Goal: Find specific page/section

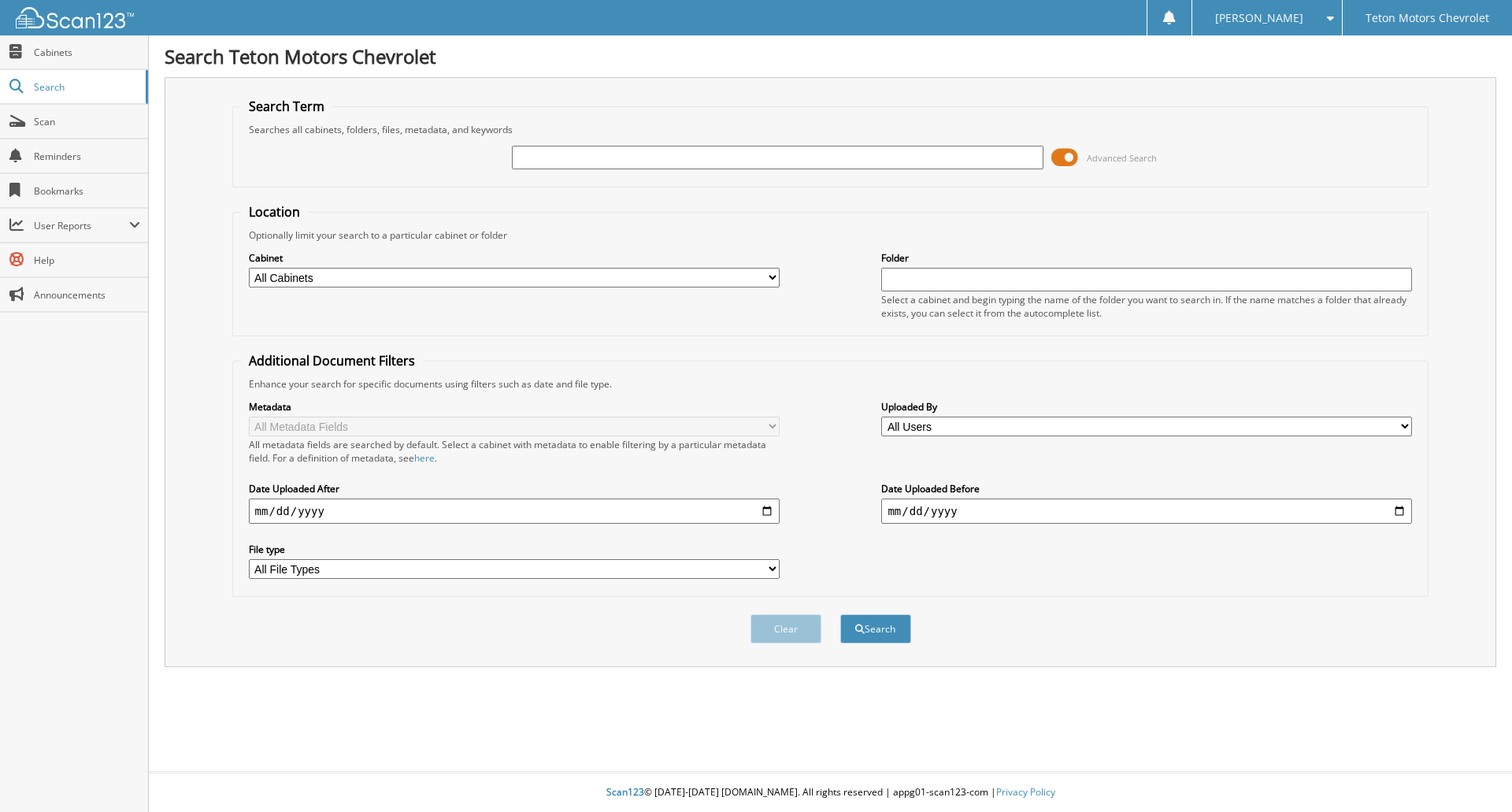
click at [608, 153] on input "text" at bounding box center [777, 158] width 531 height 23
type input "6174922"
click at [840, 614] on button "Search" at bounding box center [875, 628] width 71 height 29
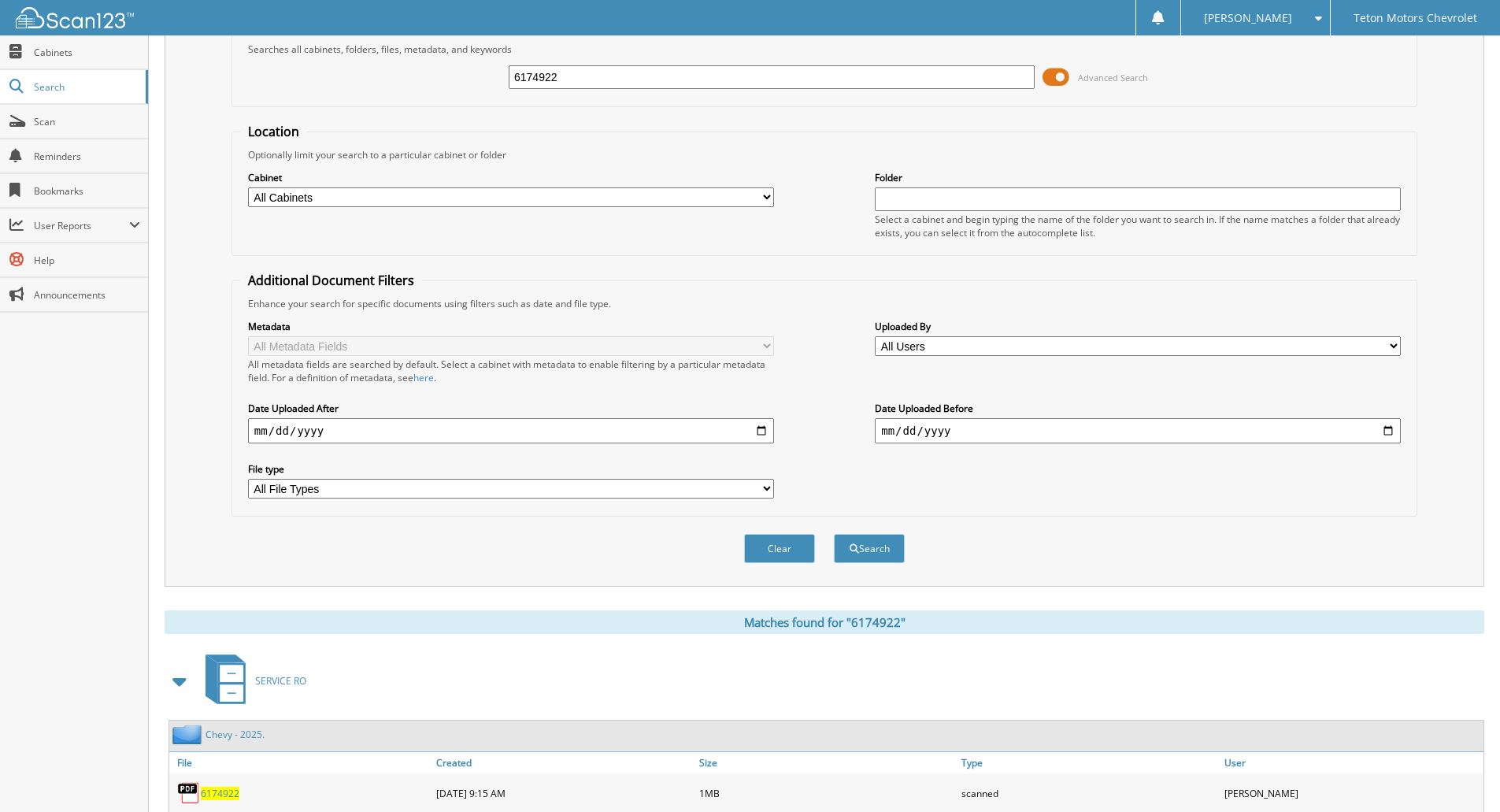
scroll to position [156, 0]
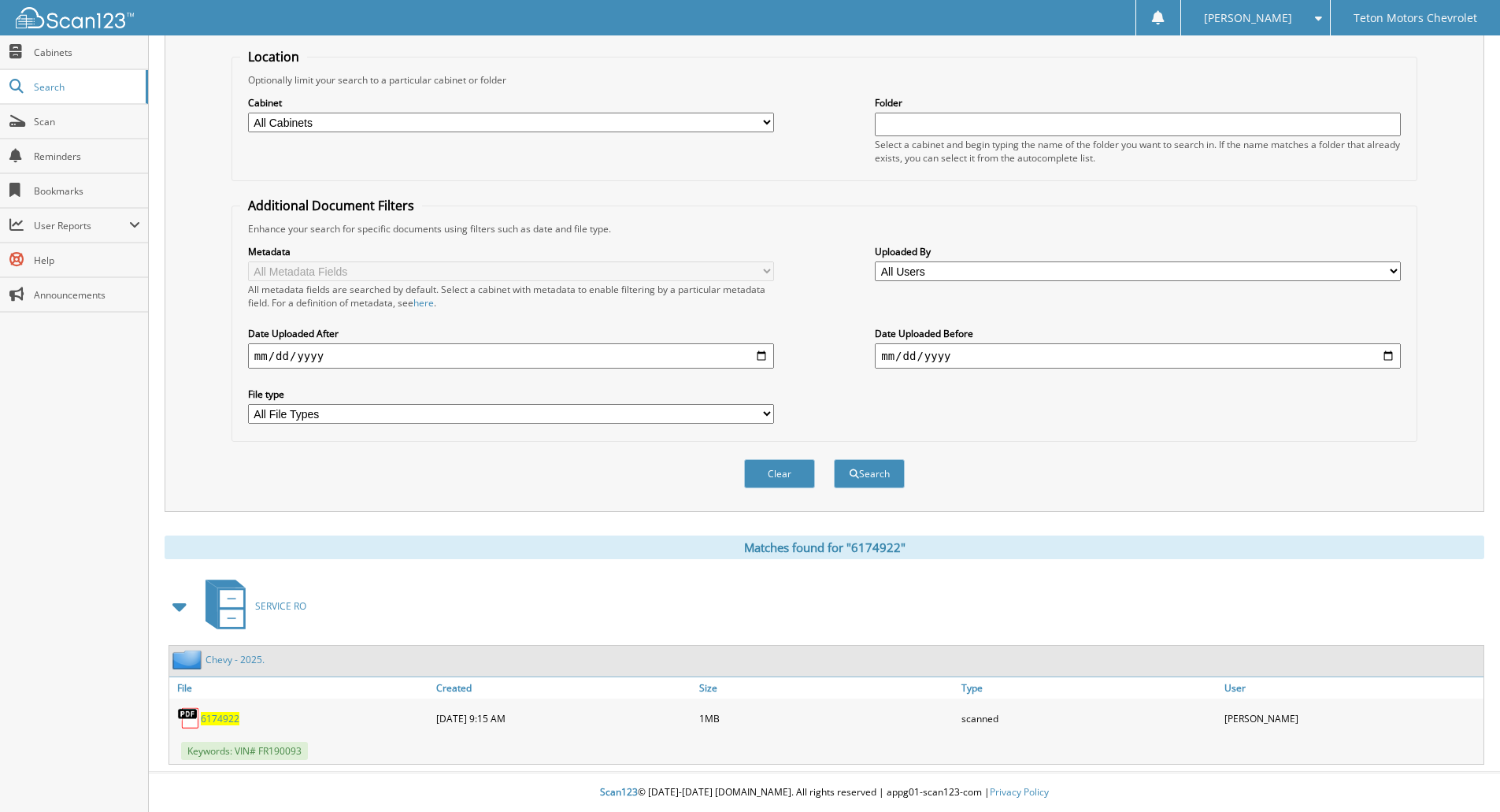
click at [220, 716] on span "6174922" at bounding box center [220, 718] width 39 height 14
